Goal: Transaction & Acquisition: Purchase product/service

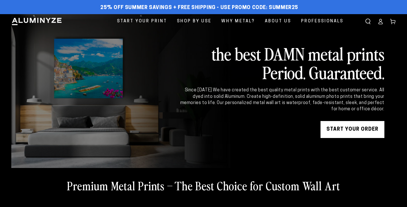
click at [337, 132] on link "START YOUR Order" at bounding box center [353, 129] width 64 height 17
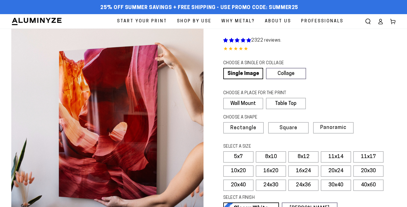
click at [381, 21] on ellipse at bounding box center [381, 20] width 2 height 2
select select "**********"
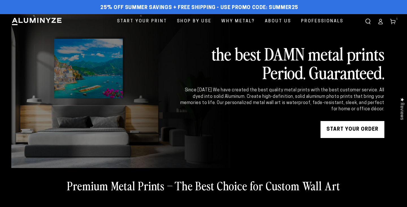
click at [394, 20] on icon at bounding box center [393, 22] width 6 height 6
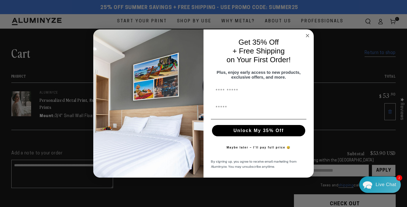
click at [311, 33] on form "Get 35% Off + Free Shipping on Your First Order! Plus, enjoy early access to ne…" at bounding box center [203, 103] width 221 height 148
click at [307, 33] on circle "Close dialog" at bounding box center [308, 36] width 7 height 7
